Goal: Navigation & Orientation: Find specific page/section

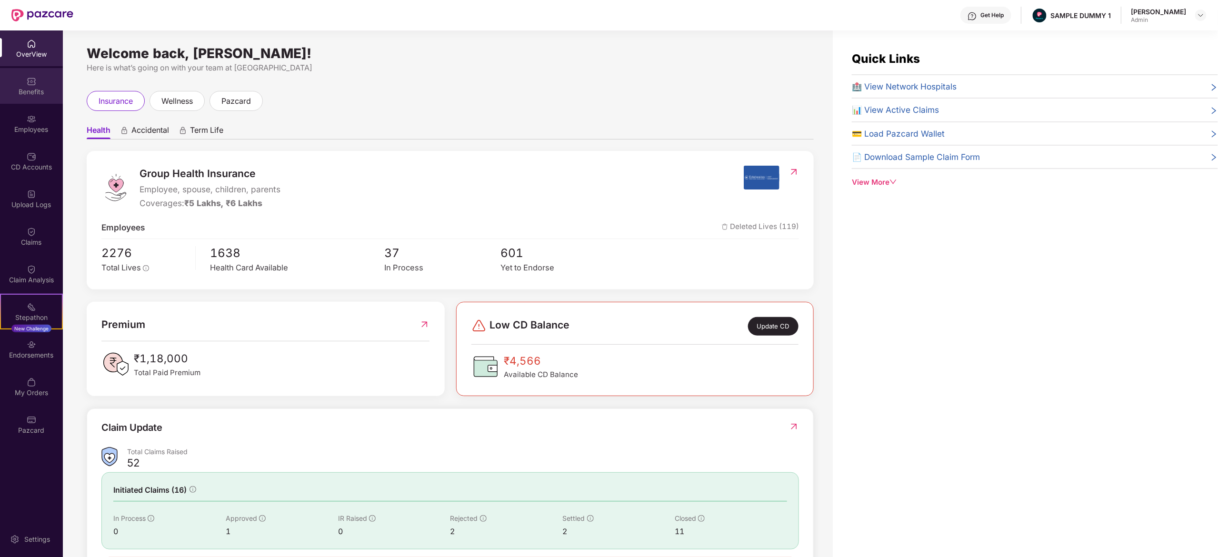
click at [44, 95] on div "Benefits" at bounding box center [31, 92] width 63 height 10
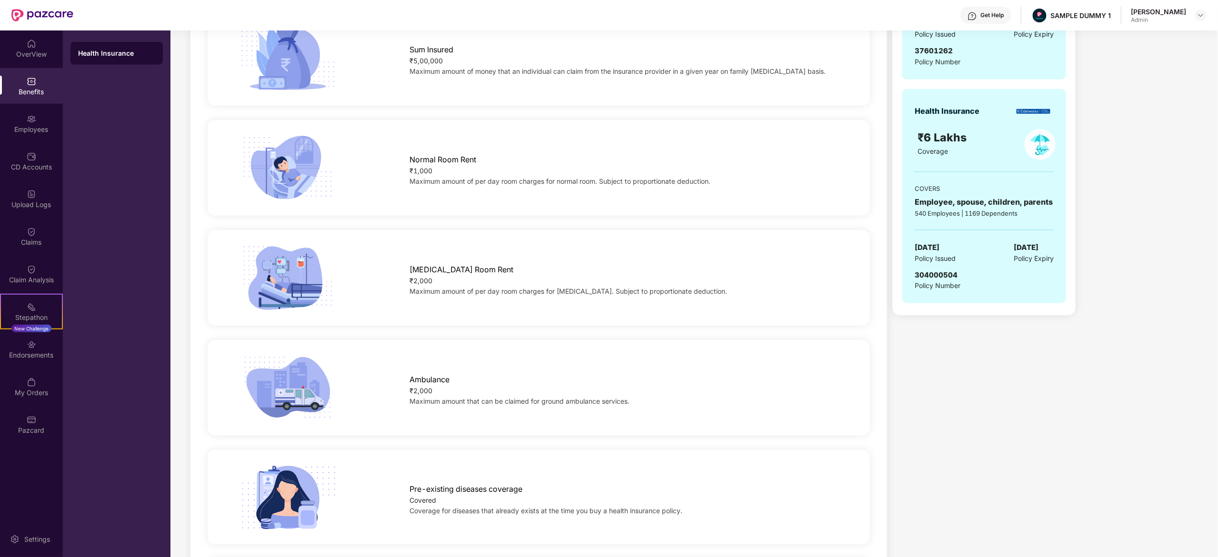
scroll to position [56, 0]
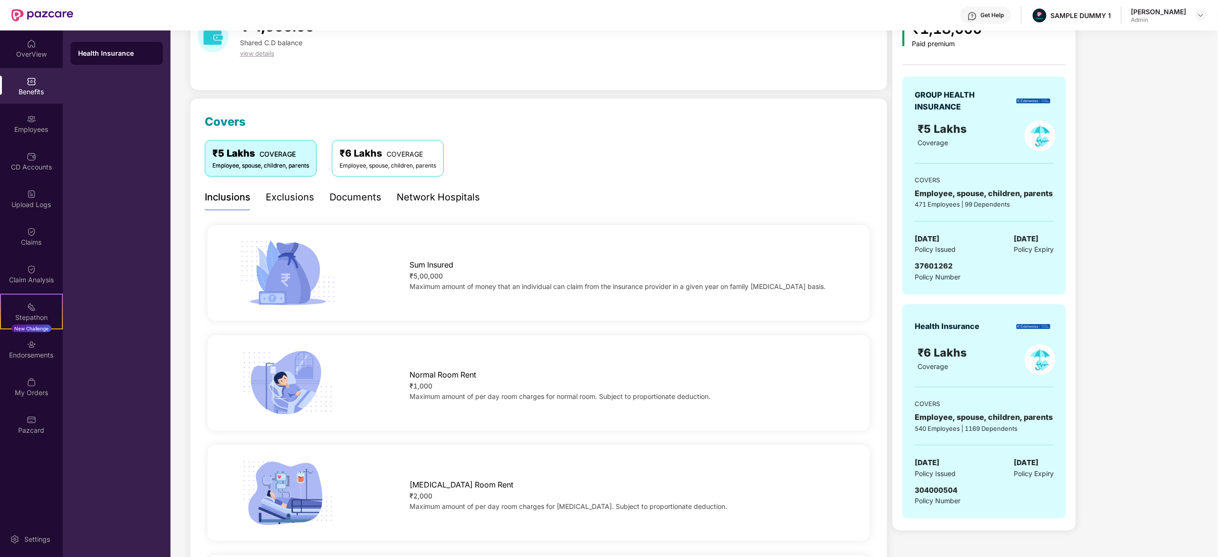
click at [354, 205] on div "Documents" at bounding box center [356, 197] width 52 height 26
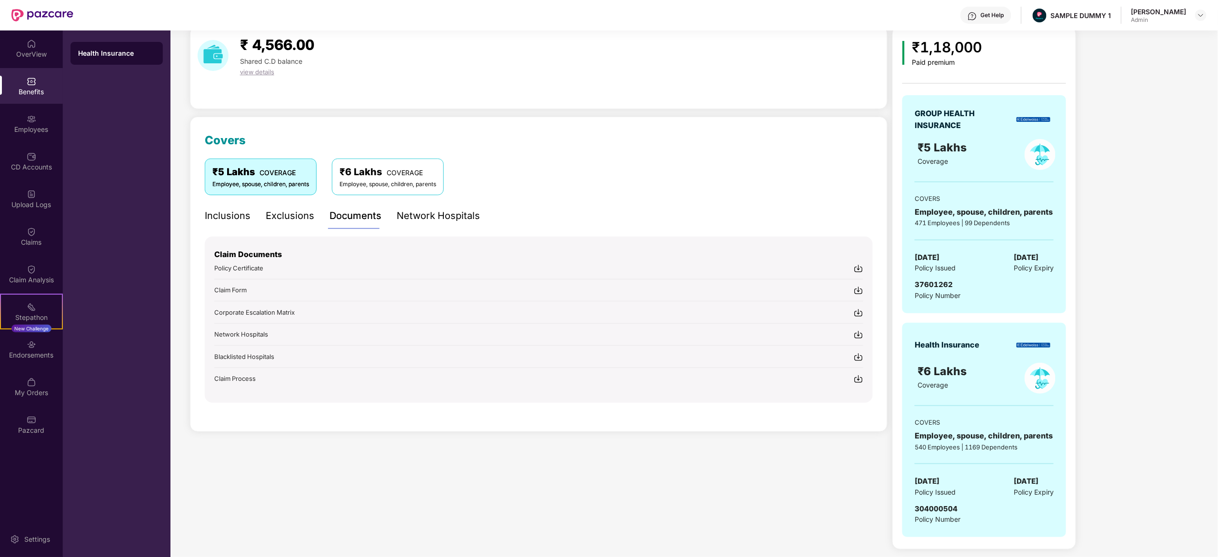
scroll to position [39, 0]
click at [423, 224] on div "Network Hospitals" at bounding box center [438, 216] width 83 height 26
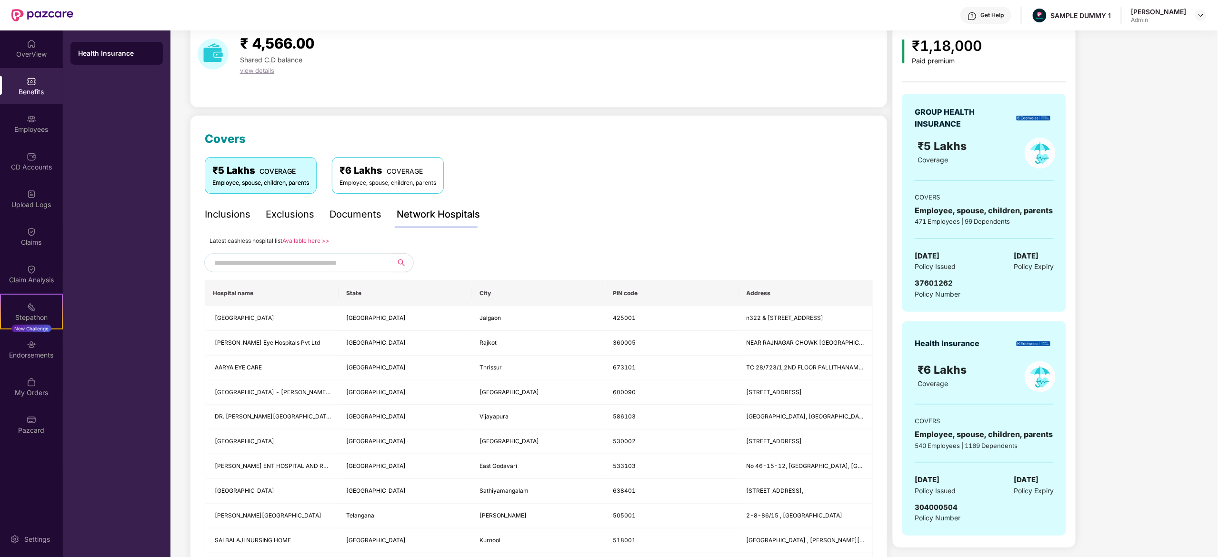
scroll to position [56, 0]
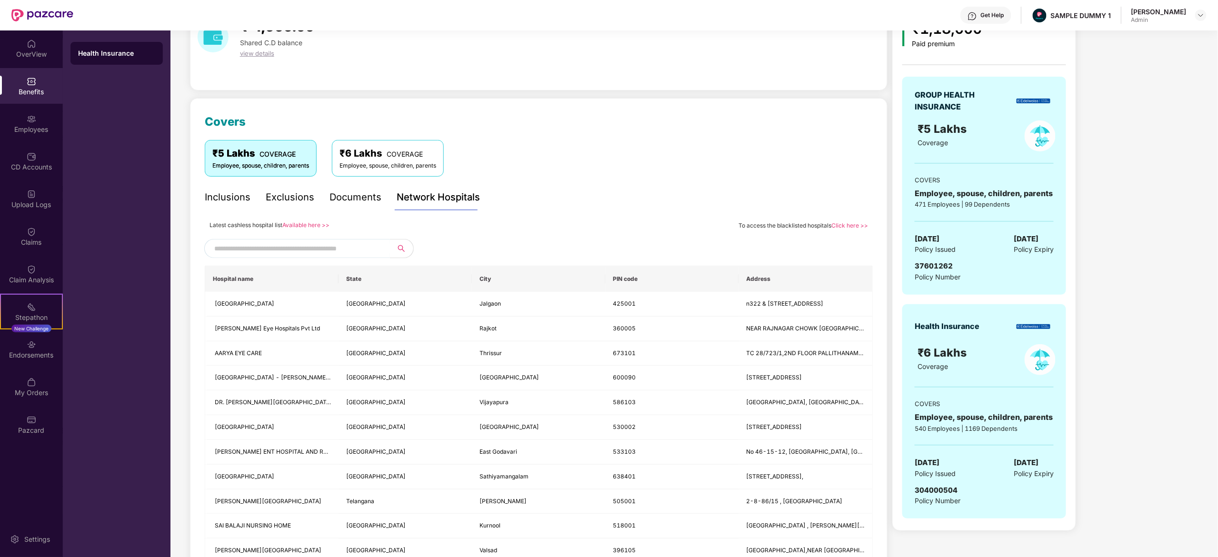
click at [350, 243] on input "text" at bounding box center [295, 248] width 163 height 14
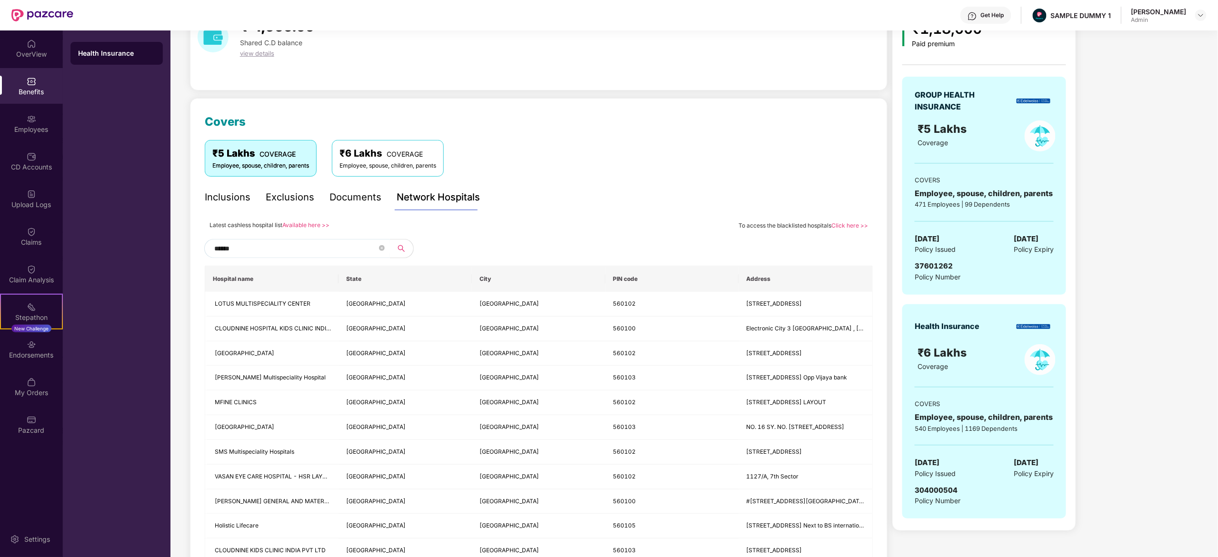
scroll to position [46, 0]
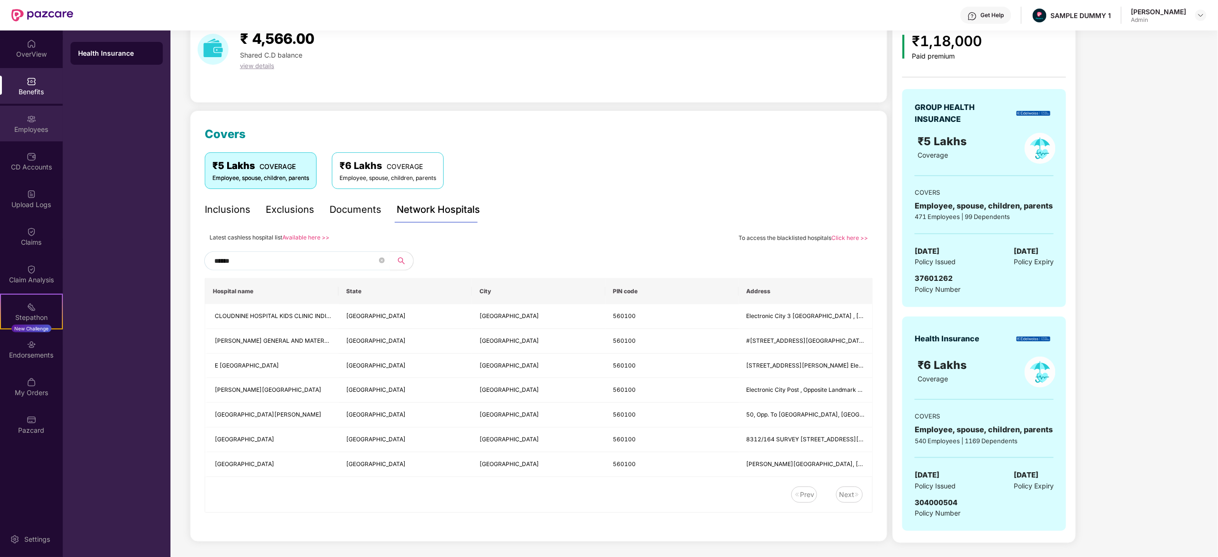
type input "******"
click at [40, 117] on div "Employees" at bounding box center [31, 124] width 63 height 36
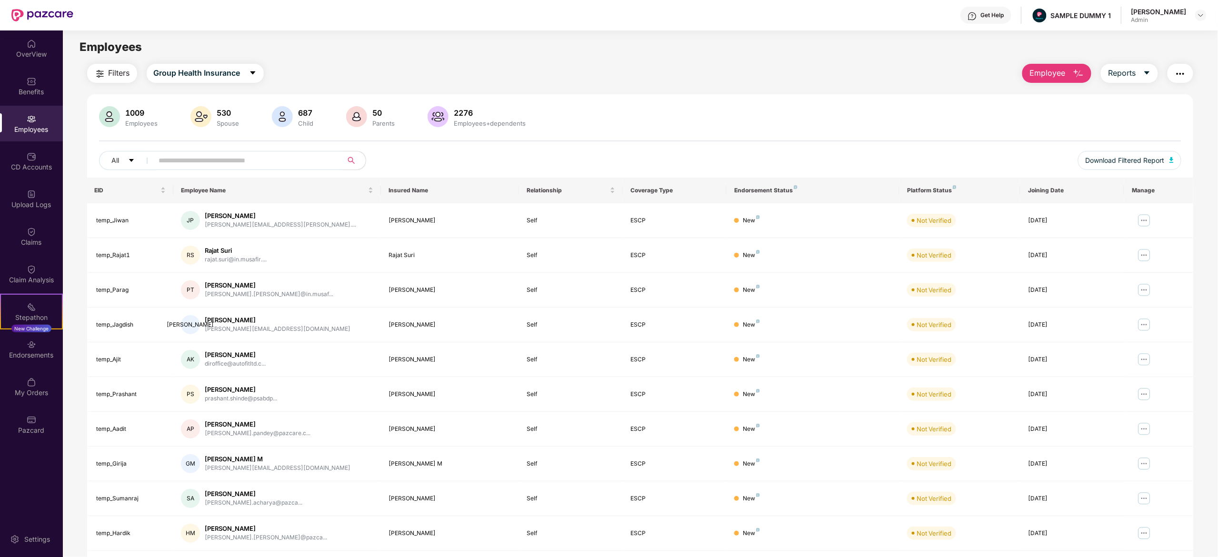
click at [1053, 80] on button "Employee" at bounding box center [1057, 73] width 69 height 19
click at [1054, 93] on div "Add Employee(s)" at bounding box center [1064, 98] width 54 height 11
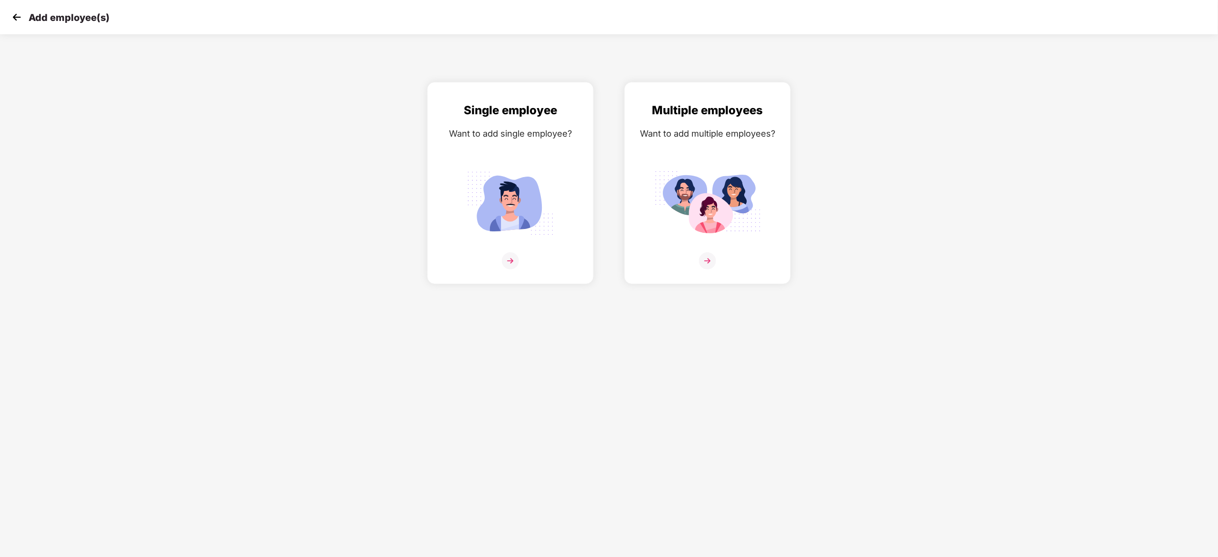
click at [13, 20] on img at bounding box center [17, 17] width 14 height 14
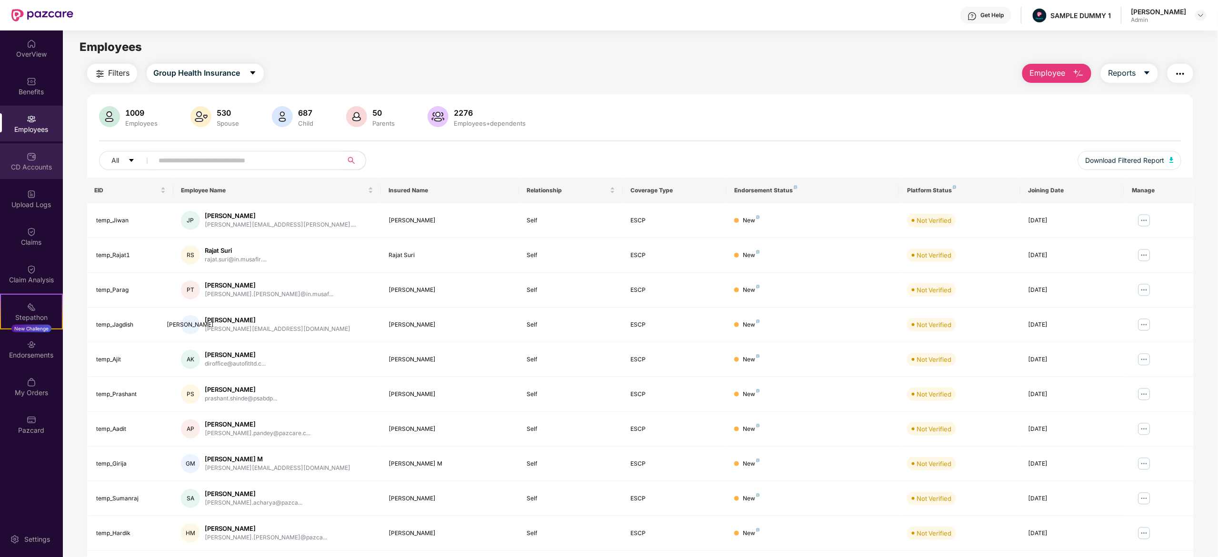
click at [35, 147] on div "CD Accounts" at bounding box center [31, 161] width 63 height 36
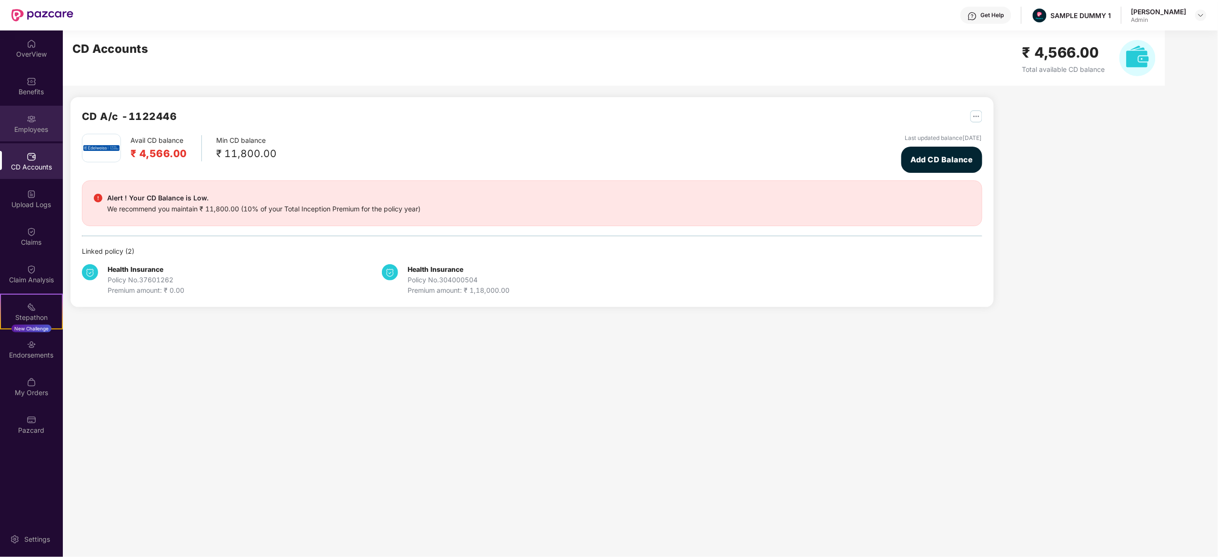
click at [39, 118] on div "Employees" at bounding box center [31, 124] width 63 height 36
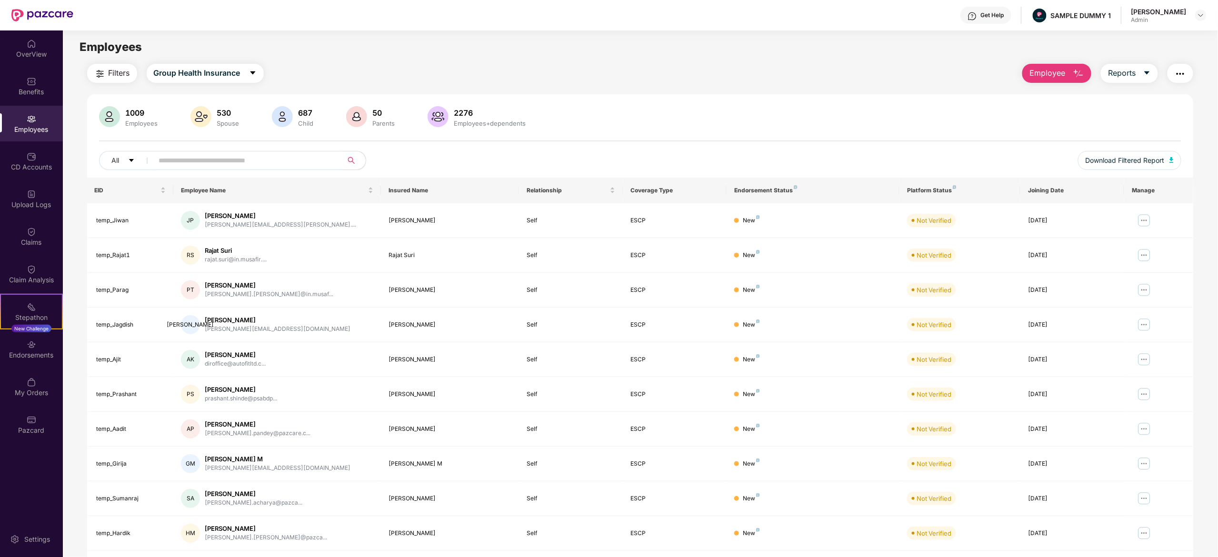
click at [1062, 65] on button "Employee" at bounding box center [1057, 73] width 69 height 19
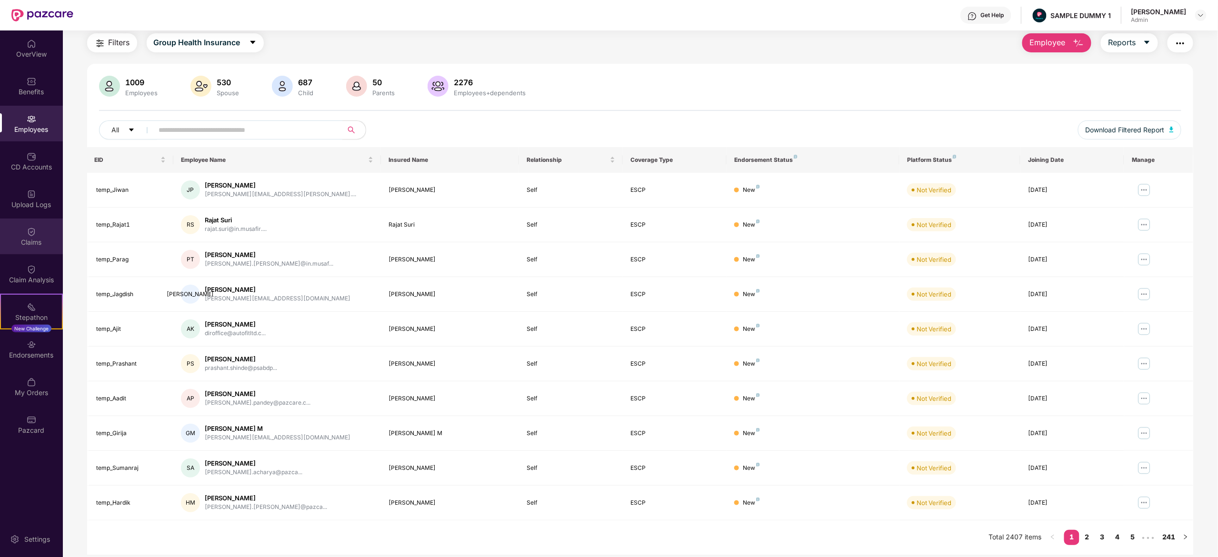
click at [50, 230] on div "Claims" at bounding box center [31, 237] width 63 height 36
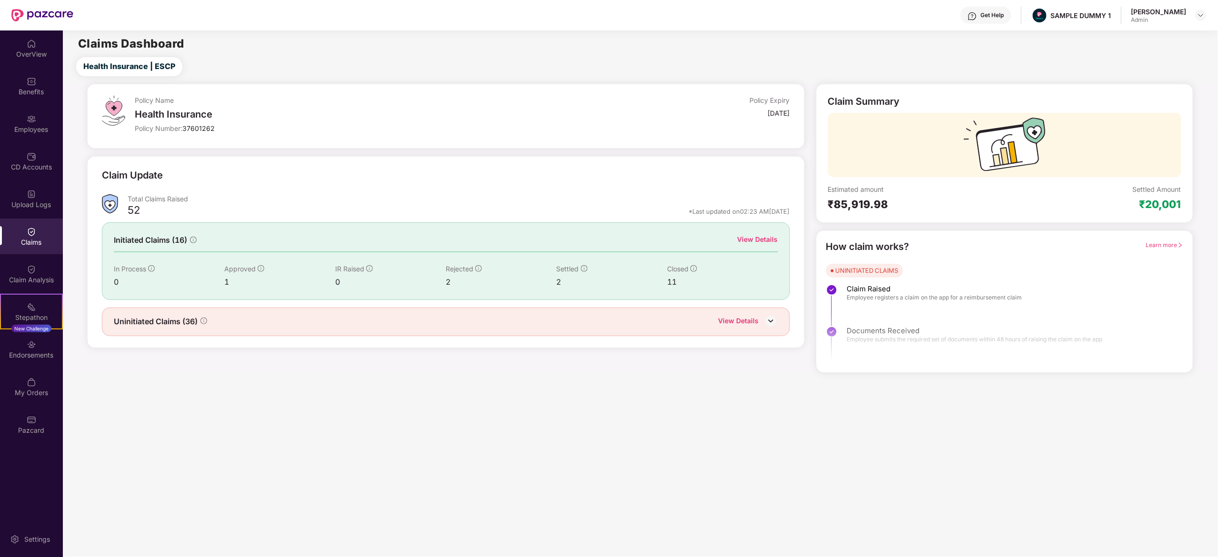
click at [748, 323] on div "View Details" at bounding box center [739, 322] width 40 height 12
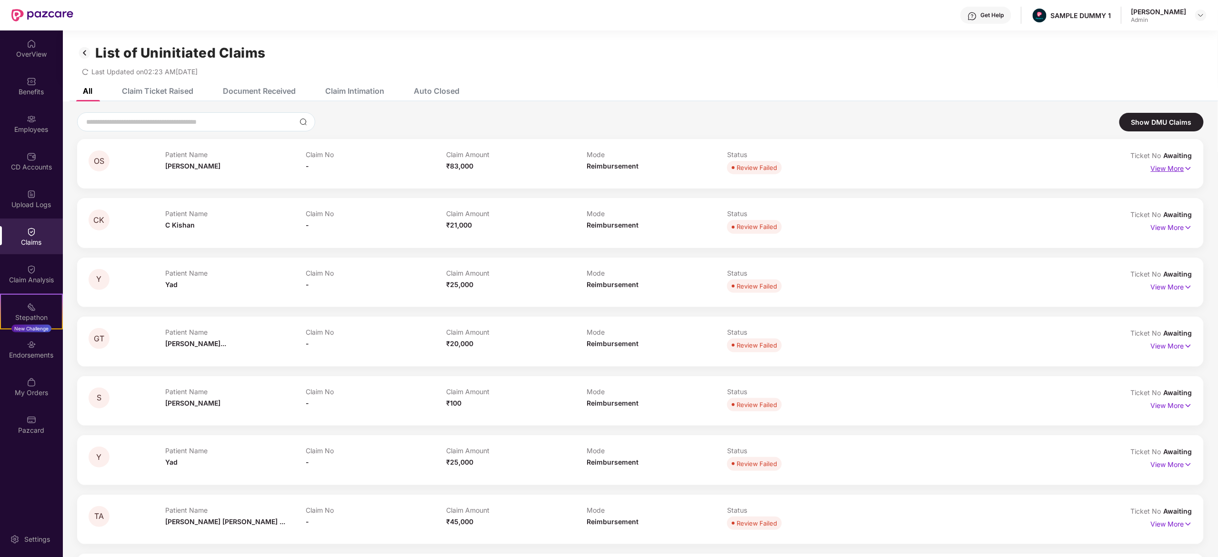
click at [1176, 168] on p "View More" at bounding box center [1171, 167] width 41 height 13
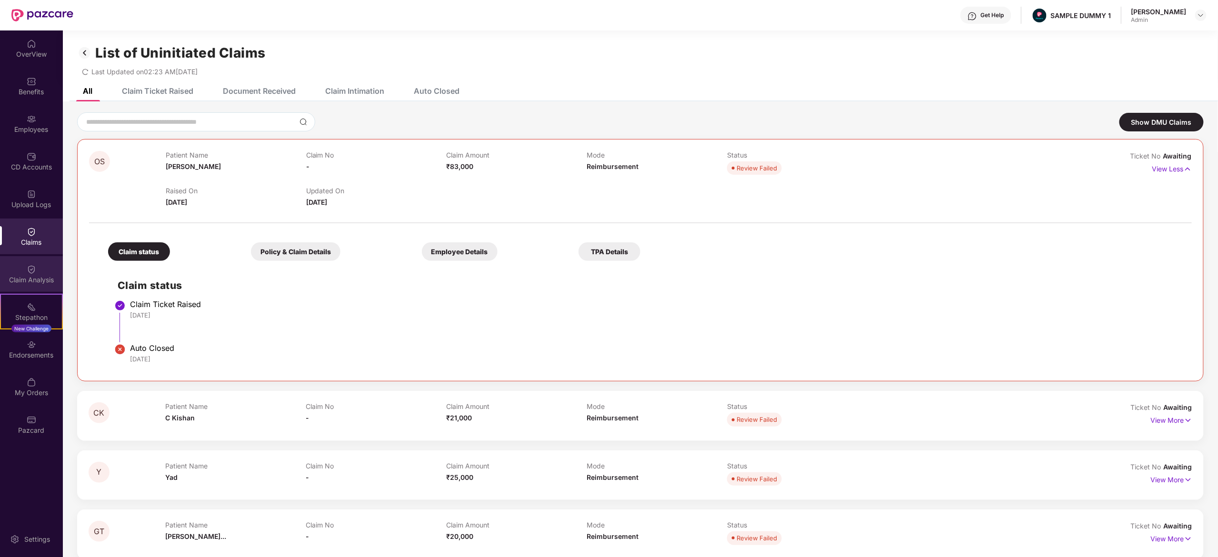
click at [50, 280] on div "Claim Analysis" at bounding box center [31, 280] width 63 height 10
